Goal: Navigation & Orientation: Find specific page/section

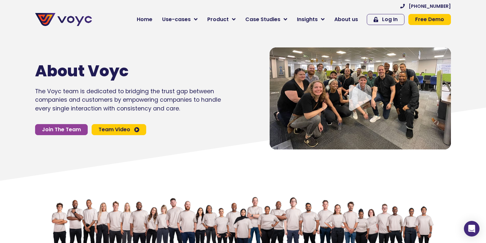
scroll to position [11, 0]
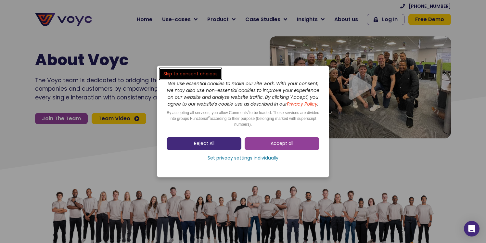
click at [218, 149] on link "Reject All" at bounding box center [204, 143] width 75 height 13
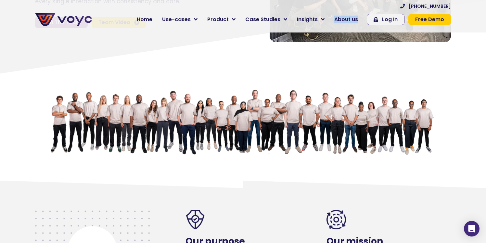
scroll to position [0, 0]
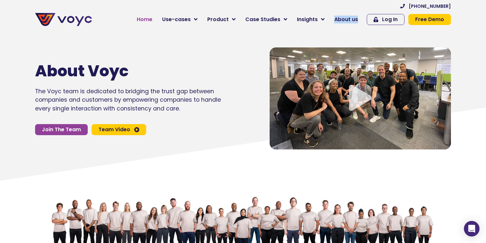
click at [146, 20] on span "Home" at bounding box center [145, 20] width 16 height 8
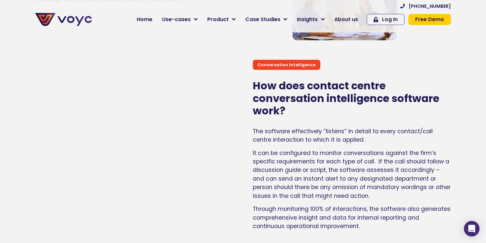
scroll to position [776, 0]
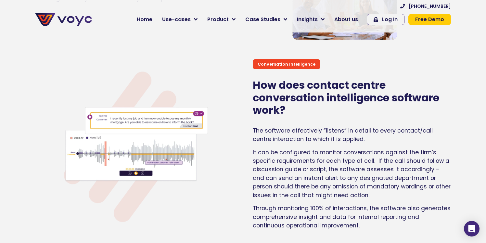
click at [28, 94] on section "Conversation Intelligence How does contact centre conversation intelligence sof…" at bounding box center [243, 140] width 486 height 195
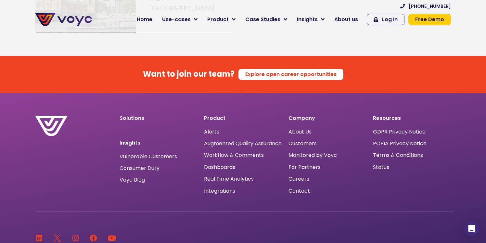
scroll to position [3947, 0]
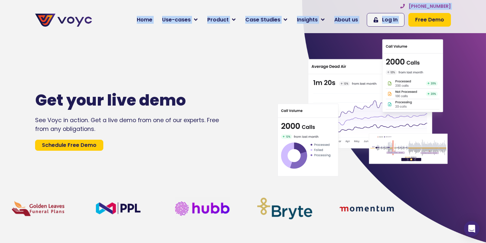
drag, startPoint x: 454, startPoint y: 3, endPoint x: 414, endPoint y: 7, distance: 40.5
click at [414, 7] on section "+44 204 572 7172 Home Use-cases Protect Save Grow Finance Mortgage Brokers Car …" at bounding box center [243, 16] width 486 height 33
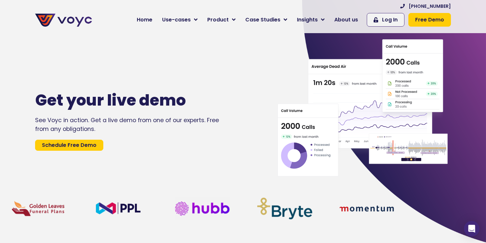
click at [471, 85] on section "Get your live demo See Voyc in action. Get a live demo from one of our experts.…" at bounding box center [243, 120] width 486 height 243
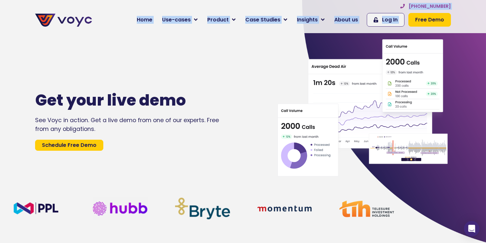
drag, startPoint x: 454, startPoint y: 6, endPoint x: 413, endPoint y: 4, distance: 40.3
click at [413, 4] on div "+44 204 572 7172 Home Use-cases Protect Save Grow Finance Mortgage Brokers Car …" at bounding box center [274, 16] width 359 height 27
click at [414, 5] on span "[PHONE_NUMBER]" at bounding box center [430, 6] width 42 height 7
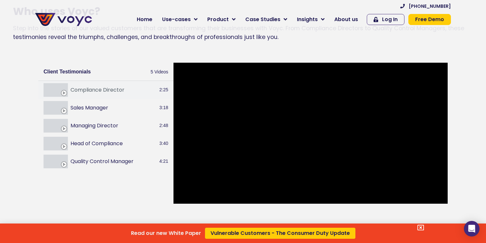
scroll to position [699, 0]
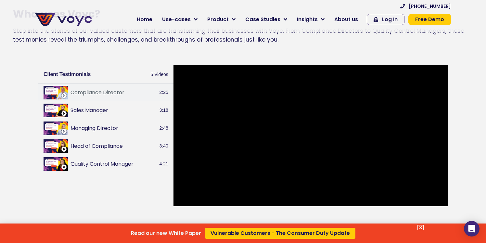
click at [313, 136] on div "Read our new White Paper Vulnerable Customers - The Consumer Duty Update" at bounding box center [243, 121] width 486 height 243
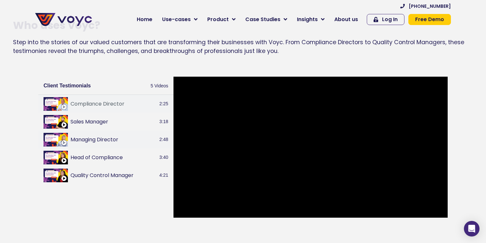
scroll to position [684, 0]
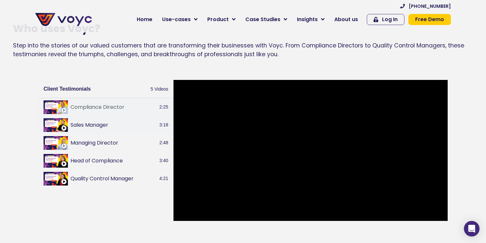
click at [62, 126] on icon at bounding box center [63, 127] width 5 height 5
click at [66, 145] on icon at bounding box center [63, 145] width 5 height 5
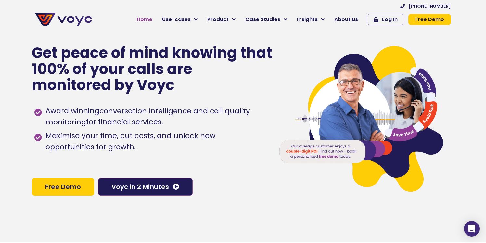
click at [146, 21] on span "Home" at bounding box center [145, 20] width 16 height 8
click at [149, 20] on span "Home" at bounding box center [145, 20] width 16 height 8
